Goal: Task Accomplishment & Management: Manage account settings

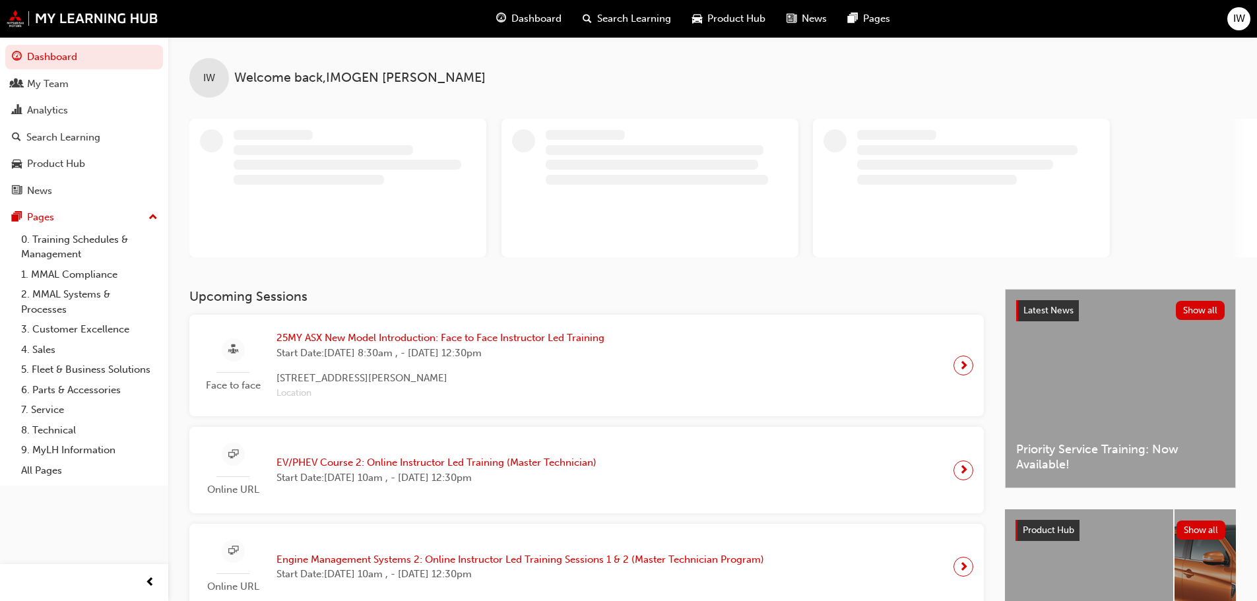
click at [1236, 12] on span "IW" at bounding box center [1239, 18] width 12 height 15
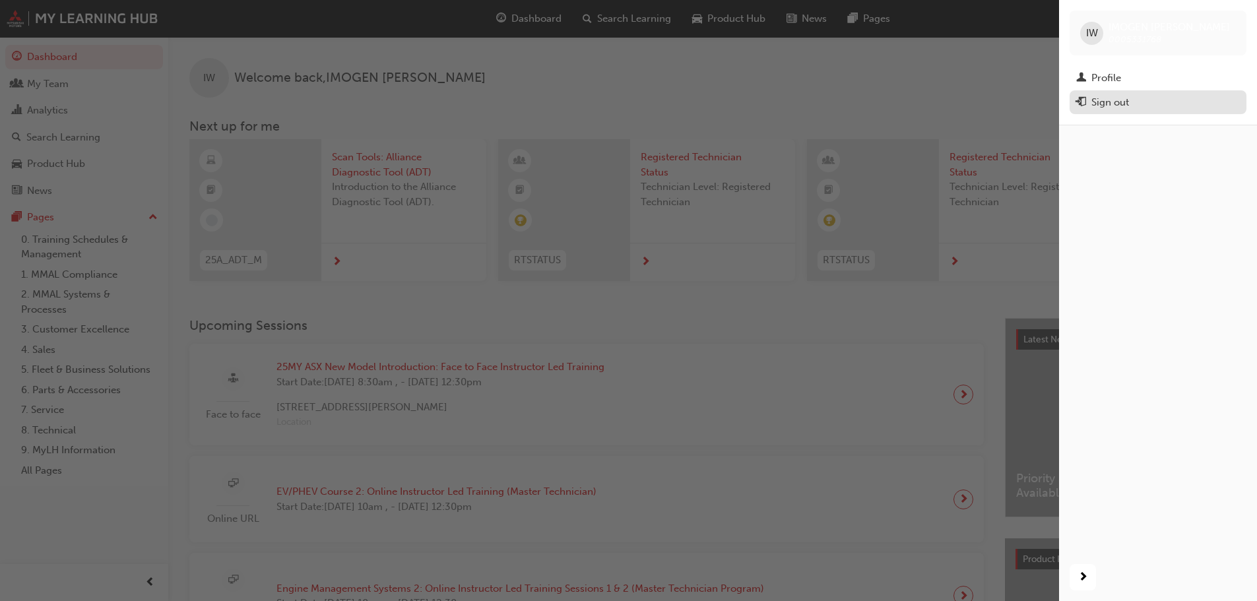
click at [1123, 98] on div "Sign out" at bounding box center [1110, 102] width 38 height 15
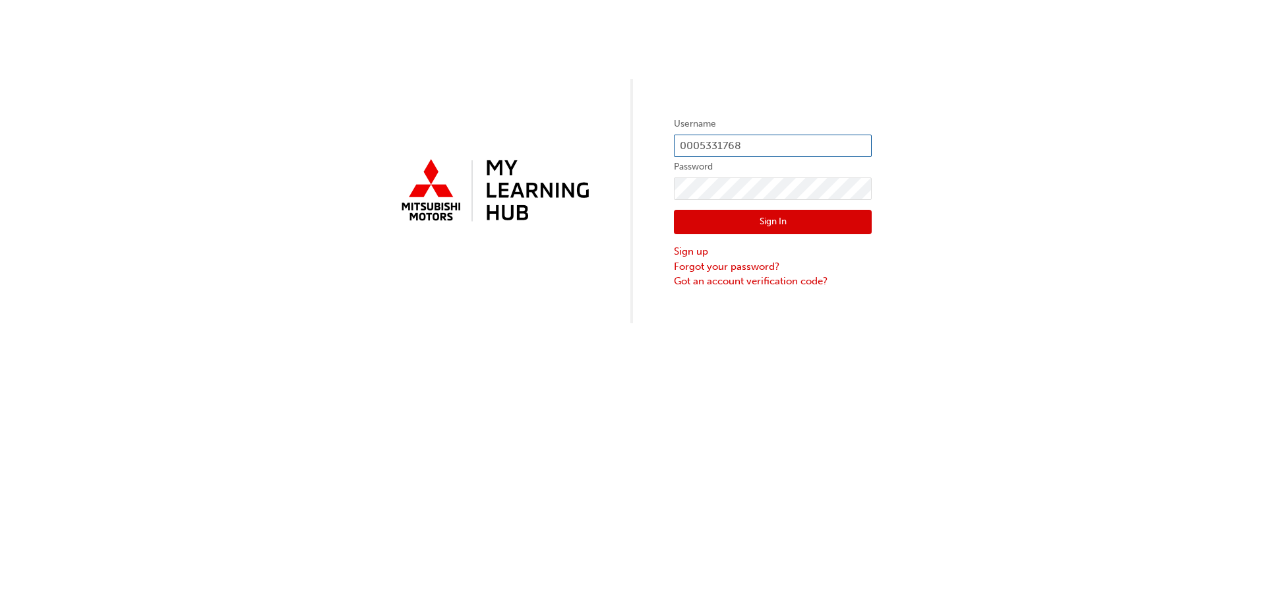
click at [780, 144] on input "0005331768" at bounding box center [773, 146] width 198 height 22
type input "0005789470"
click at [780, 228] on button "Sign In" at bounding box center [773, 222] width 198 height 25
